Goal: Information Seeking & Learning: Learn about a topic

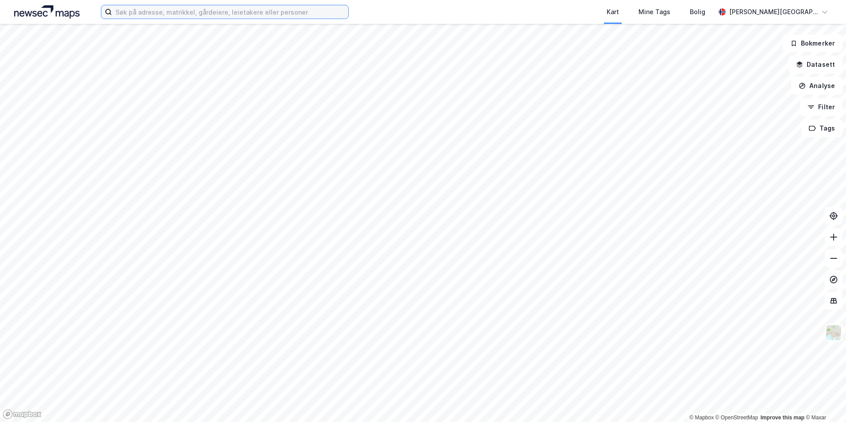
click at [158, 16] on input at bounding box center [230, 11] width 236 height 13
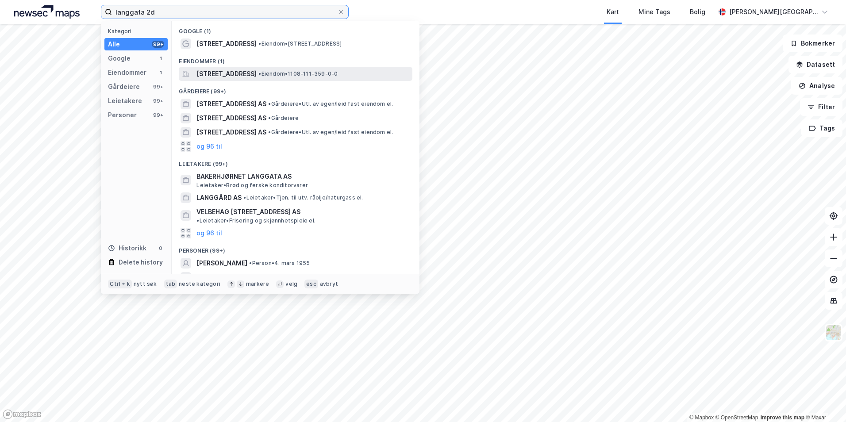
type input "langgata 2d"
click at [230, 73] on span "[STREET_ADDRESS]" at bounding box center [227, 74] width 60 height 11
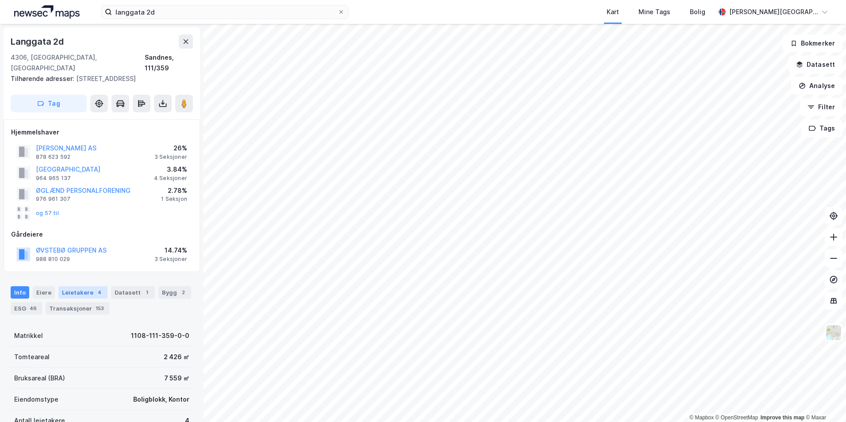
click at [81, 286] on div "Leietakere 4" at bounding box center [82, 292] width 49 height 12
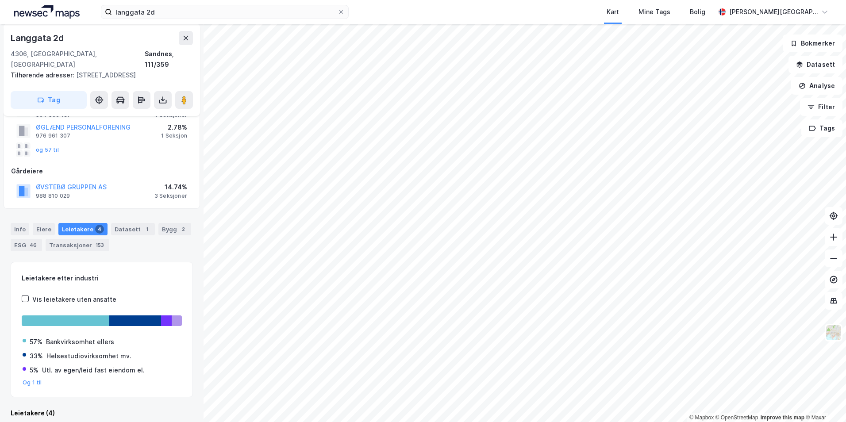
scroll to position [265, 0]
